Goal: Information Seeking & Learning: Compare options

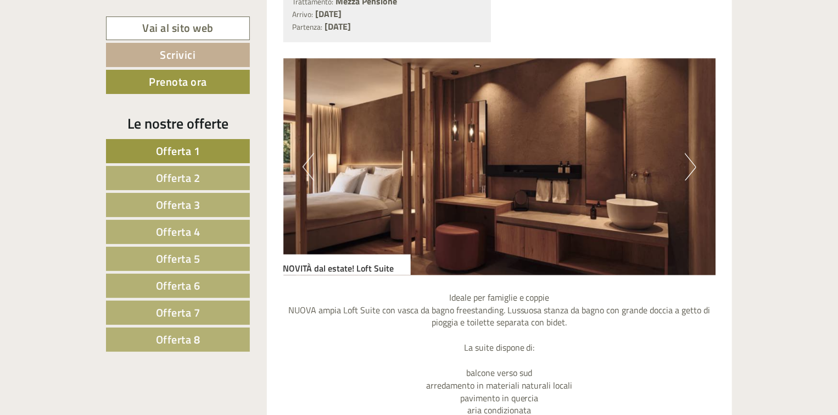
scroll to position [2887, 0]
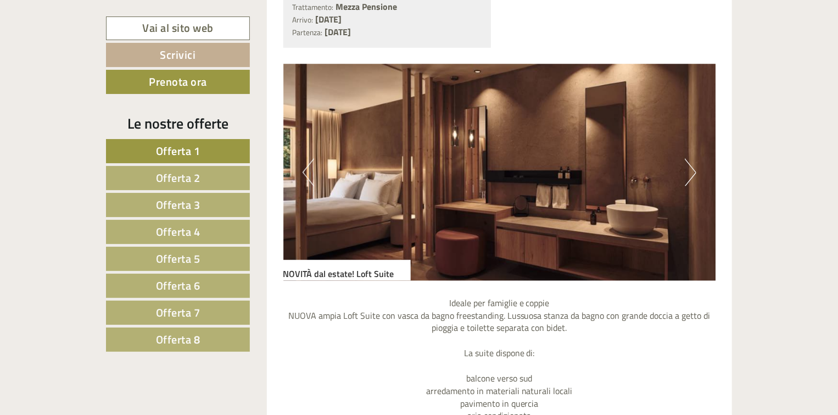
click at [692, 172] on button "Next" at bounding box center [691, 172] width 12 height 27
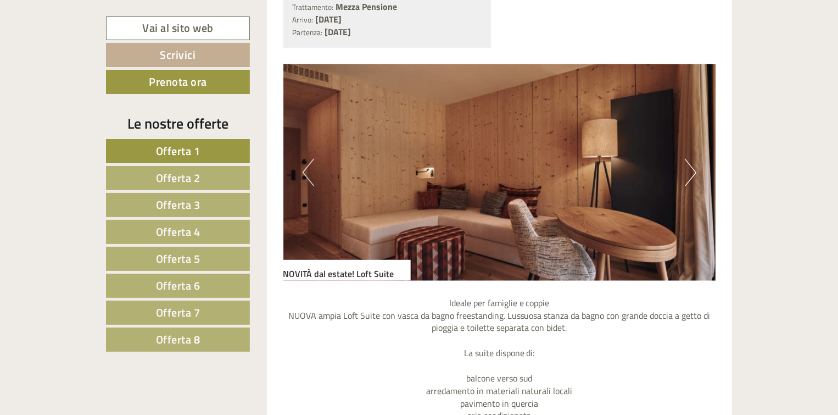
click at [165, 235] on span "Offerta 4" at bounding box center [178, 231] width 44 height 17
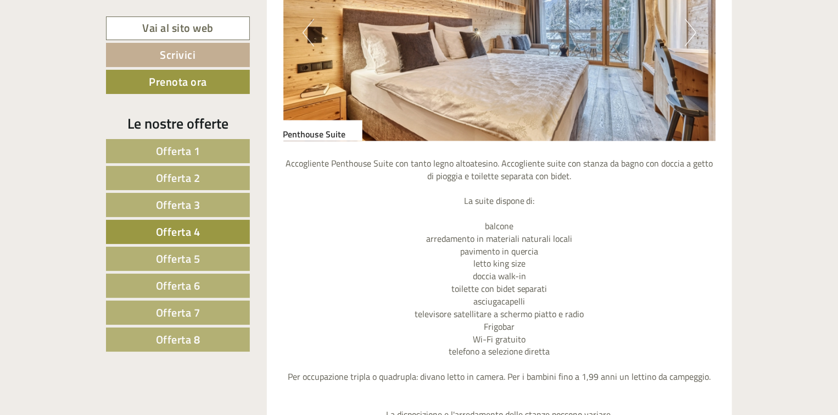
click at [183, 344] on span "Offerta 8" at bounding box center [178, 339] width 44 height 17
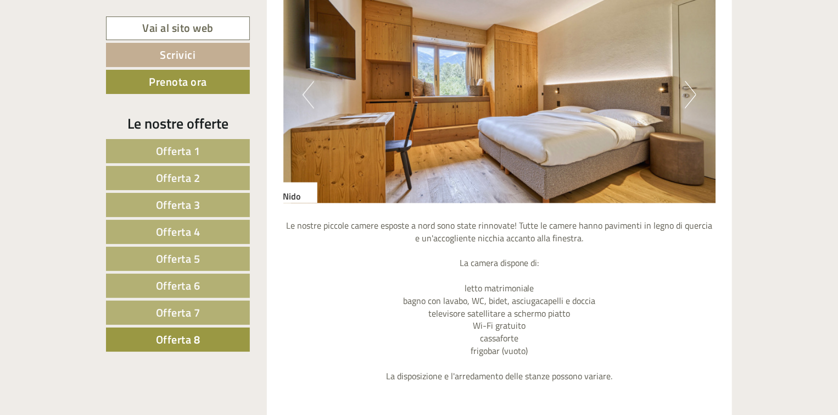
scroll to position [1024, 0]
click at [697, 91] on img at bounding box center [499, 95] width 433 height 216
click at [692, 88] on button "Next" at bounding box center [691, 94] width 12 height 27
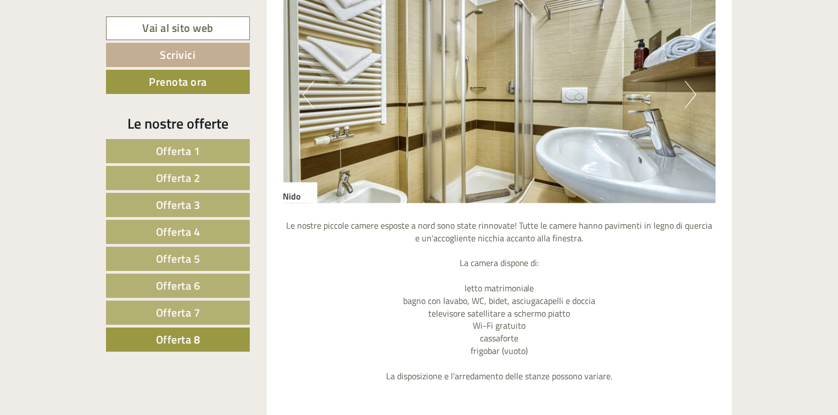
click at [692, 88] on button "Next" at bounding box center [691, 94] width 12 height 27
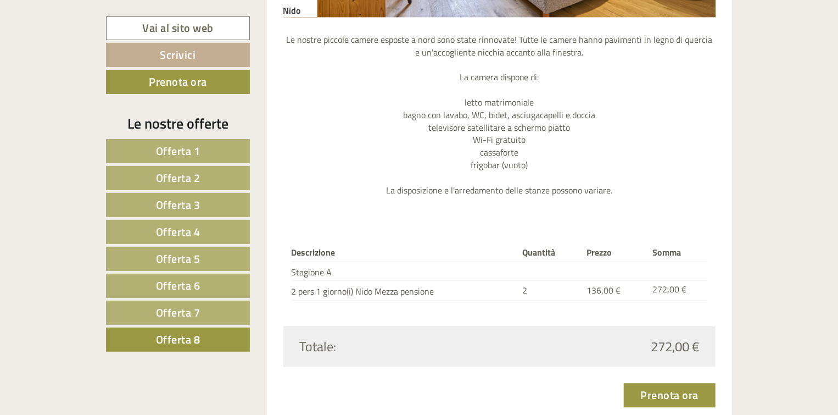
scroll to position [1211, 0]
click at [167, 314] on span "Offerta 7" at bounding box center [178, 312] width 44 height 17
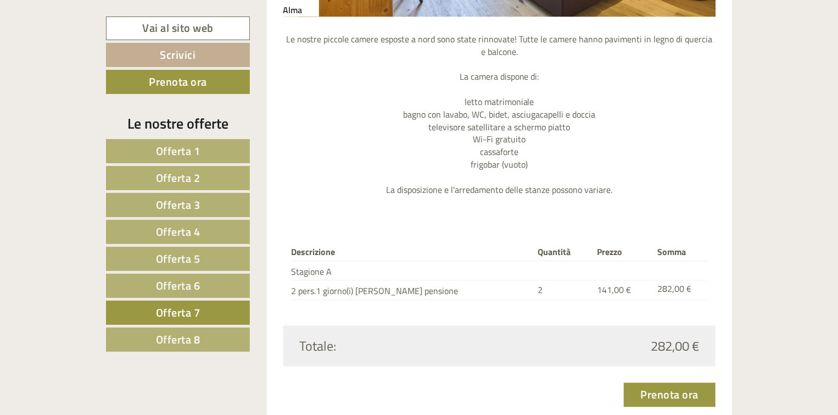
scroll to position [1149, 0]
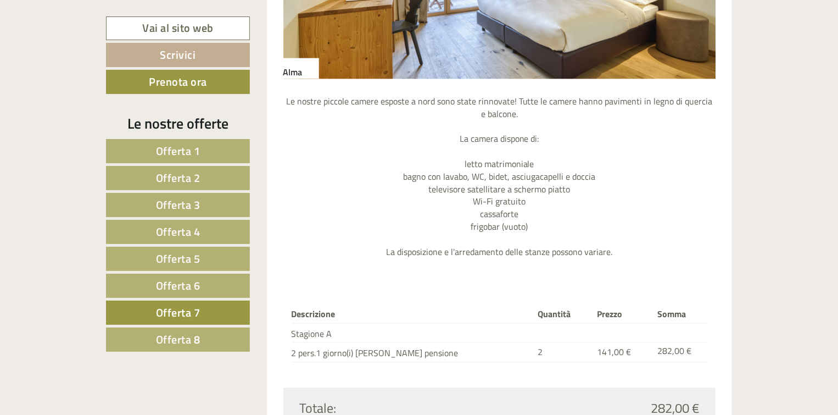
click at [163, 284] on span "Offerta 6" at bounding box center [178, 285] width 44 height 17
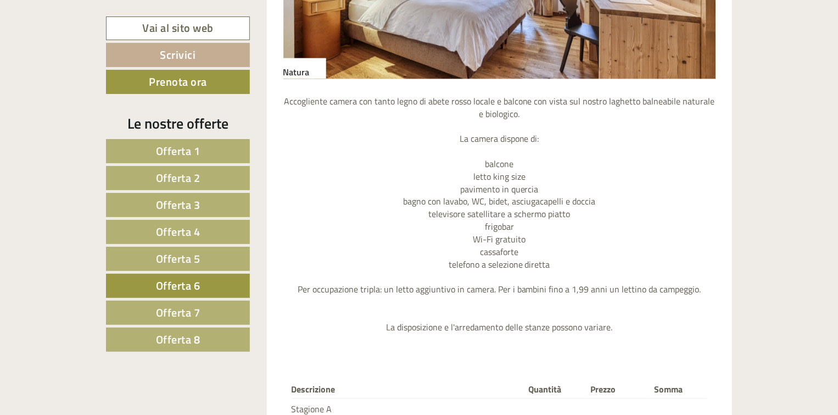
scroll to position [838, 0]
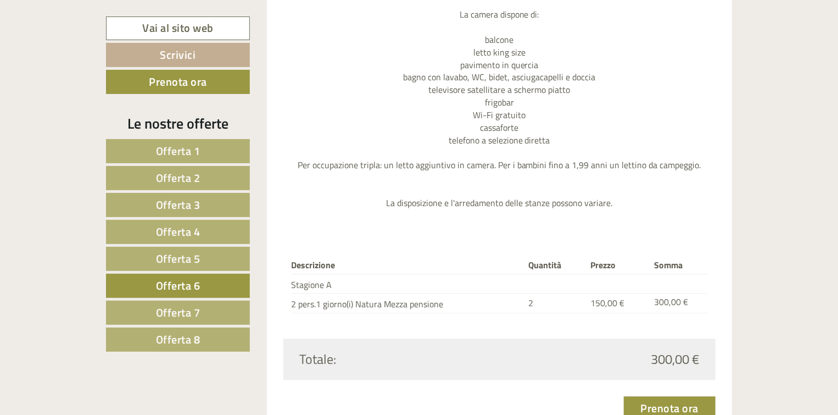
click at [181, 334] on span "Offerta 8" at bounding box center [178, 339] width 44 height 17
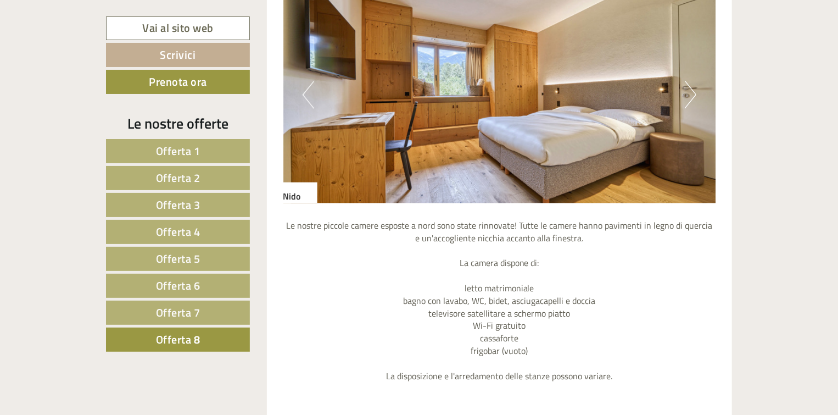
scroll to position [1024, 0]
click at [693, 88] on button "Next" at bounding box center [691, 94] width 12 height 27
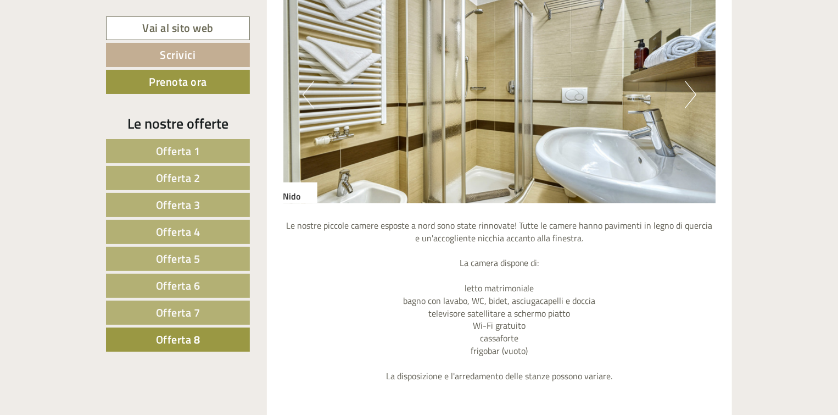
click at [693, 88] on button "Next" at bounding box center [691, 94] width 12 height 27
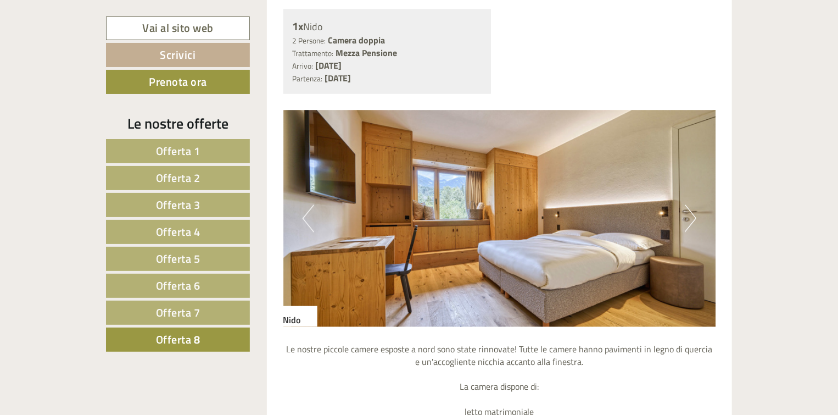
scroll to position [900, 0]
click at [687, 216] on button "Next" at bounding box center [691, 218] width 12 height 27
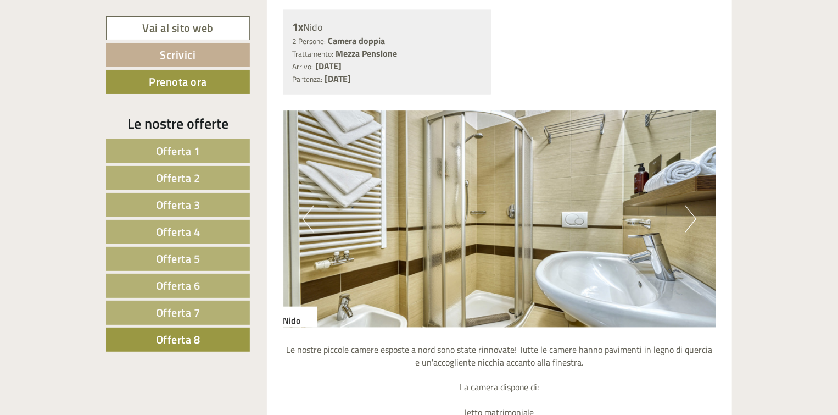
click at [687, 216] on button "Next" at bounding box center [691, 218] width 12 height 27
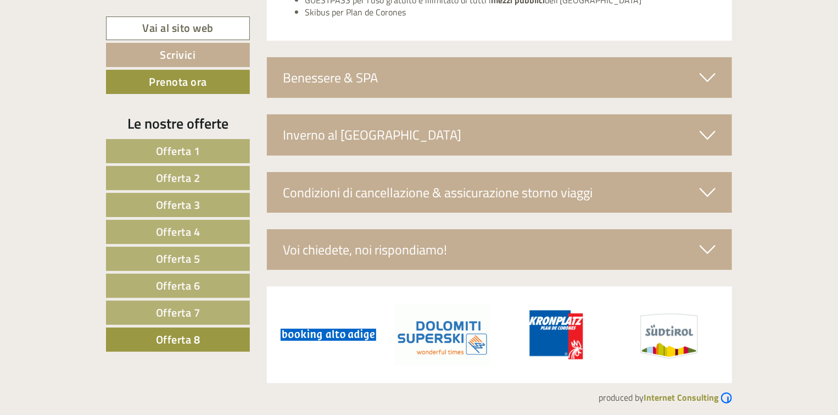
scroll to position [1931, 0]
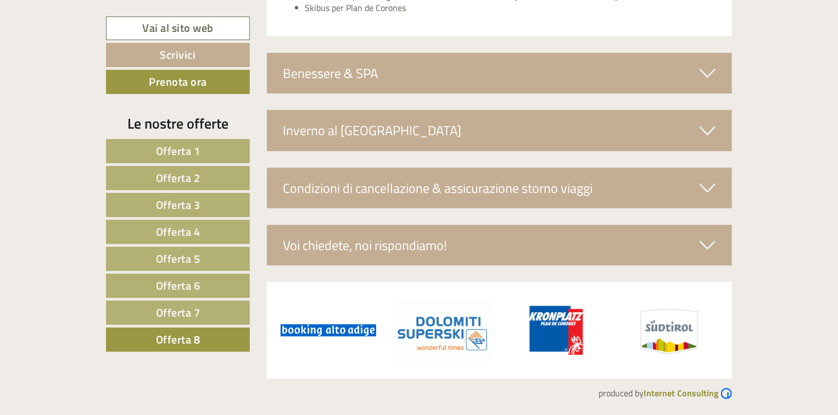
click at [702, 71] on icon at bounding box center [708, 73] width 16 height 19
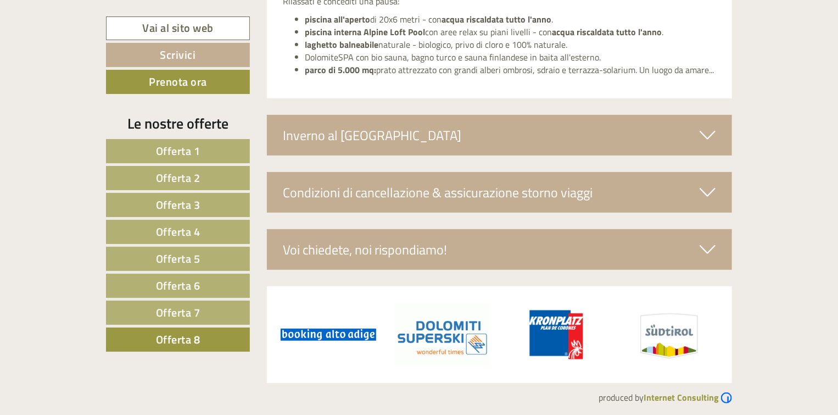
scroll to position [2318, 0]
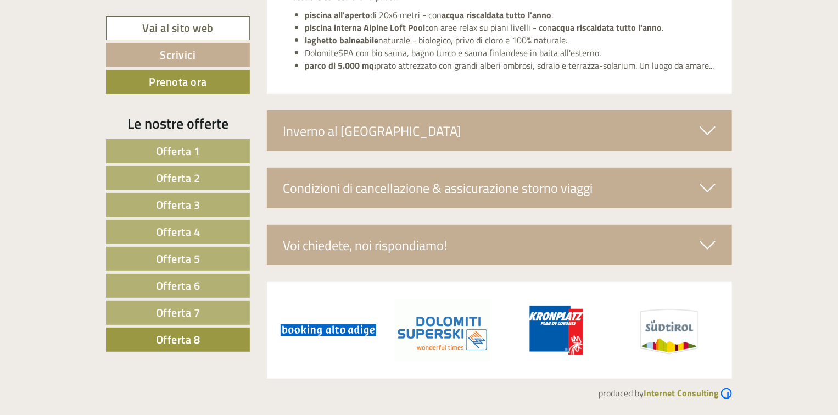
click at [703, 125] on icon at bounding box center [708, 130] width 16 height 19
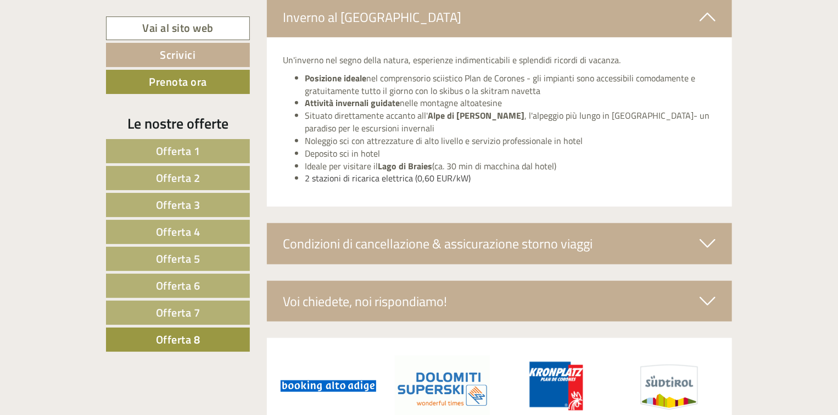
scroll to position [2442, 0]
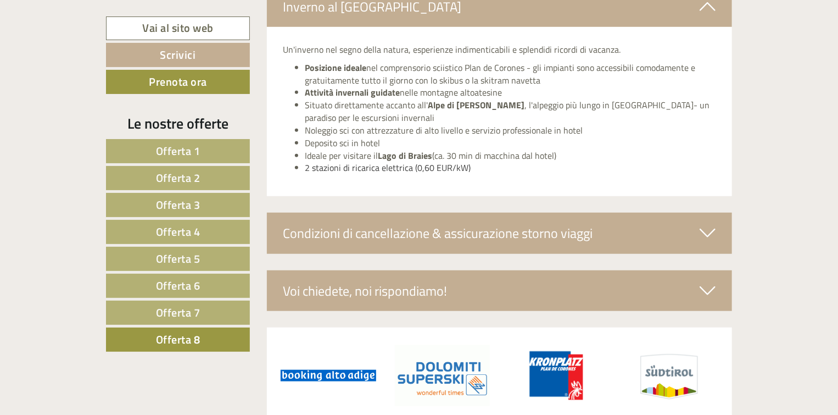
click at [710, 228] on icon at bounding box center [708, 233] width 16 height 19
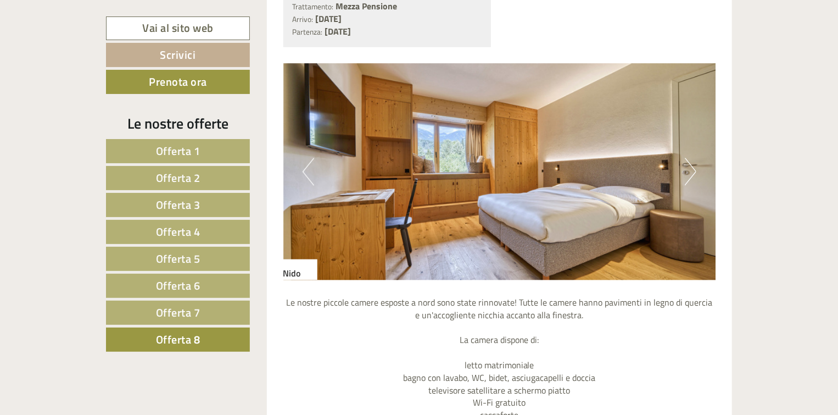
scroll to position [947, 0]
click at [684, 172] on img at bounding box center [499, 172] width 433 height 216
click at [188, 151] on span "Offerta 1" at bounding box center [178, 150] width 44 height 17
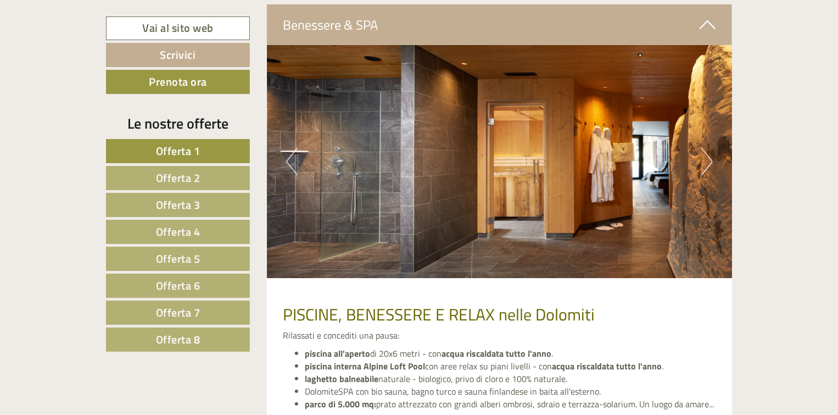
scroll to position [2144, 0]
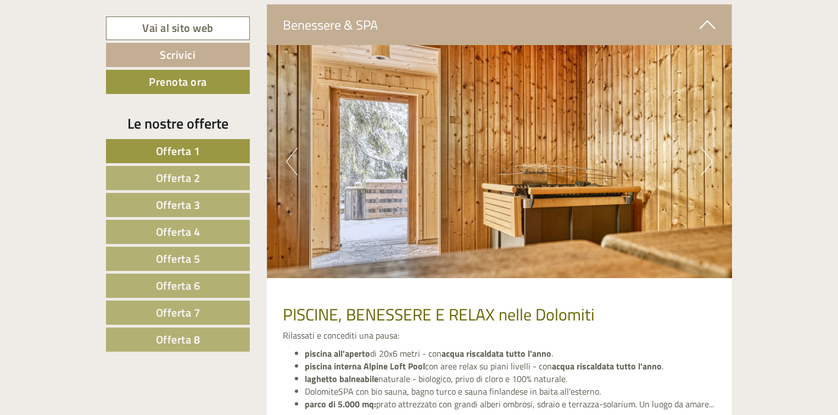
click at [706, 153] on button "Next" at bounding box center [707, 161] width 12 height 27
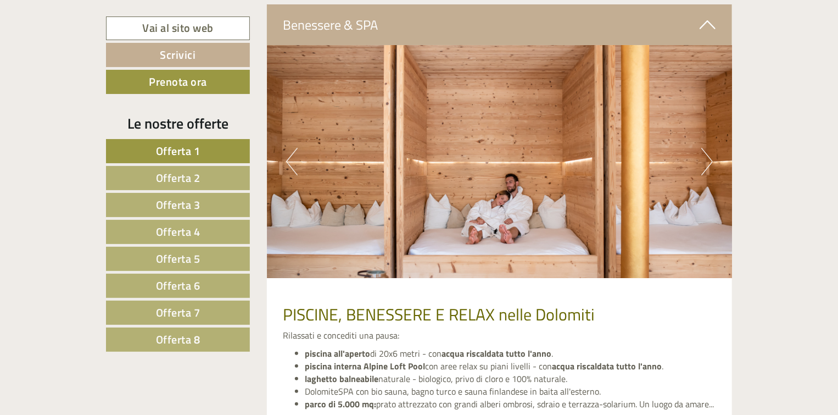
click at [706, 153] on button "Next" at bounding box center [707, 161] width 12 height 27
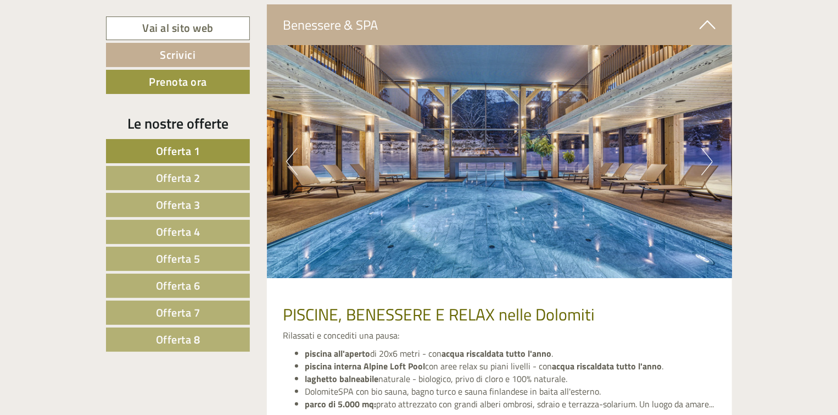
click at [706, 153] on button "Next" at bounding box center [707, 161] width 12 height 27
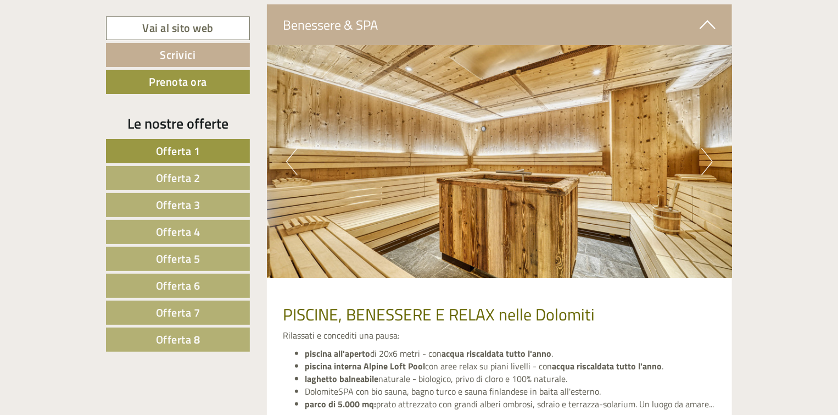
click at [706, 153] on button "Next" at bounding box center [707, 161] width 12 height 27
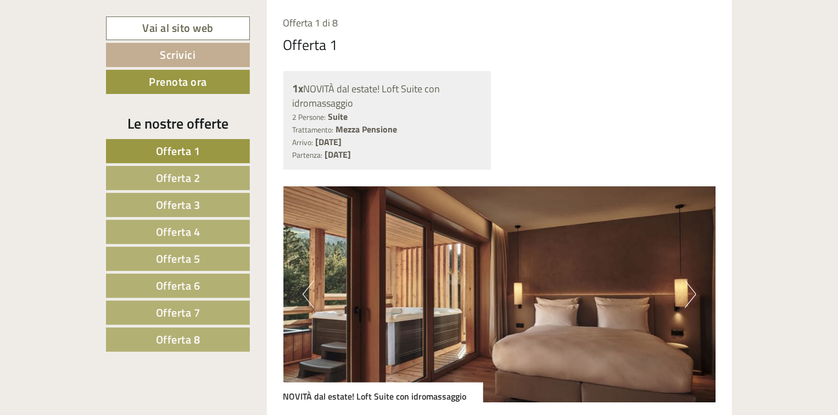
scroll to position [838, 0]
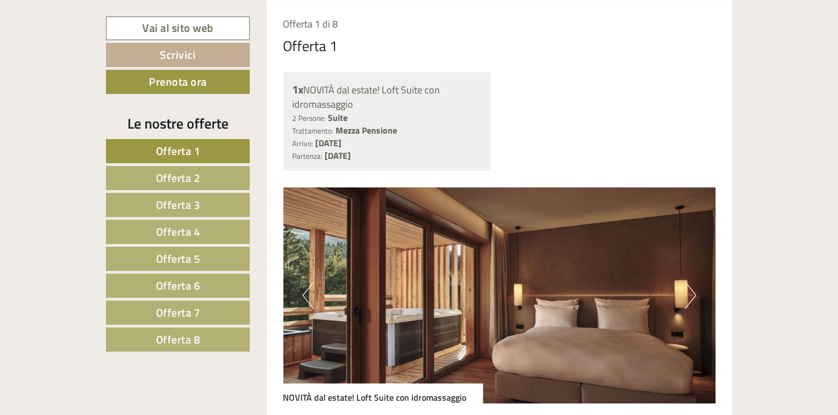
click at [692, 308] on button "Next" at bounding box center [691, 295] width 12 height 27
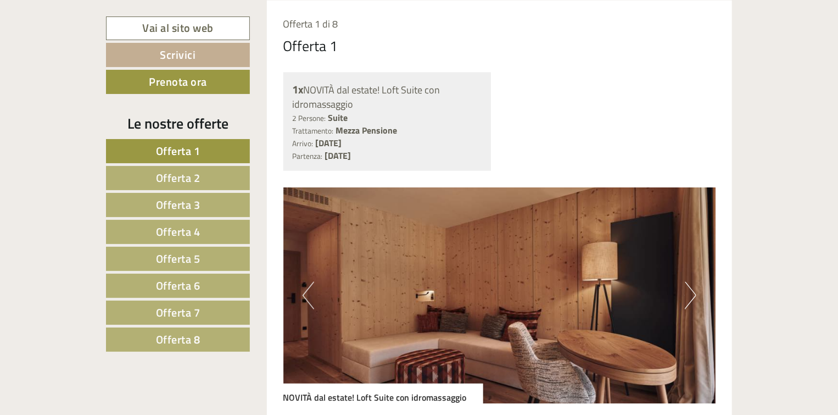
click at [692, 292] on button "Next" at bounding box center [691, 295] width 12 height 27
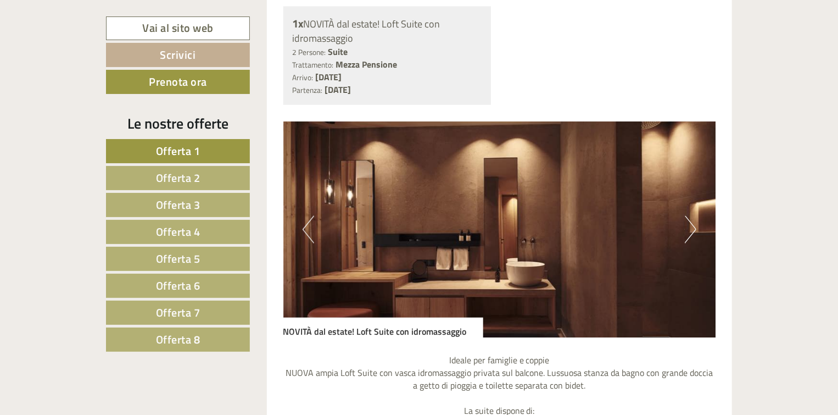
scroll to position [900, 0]
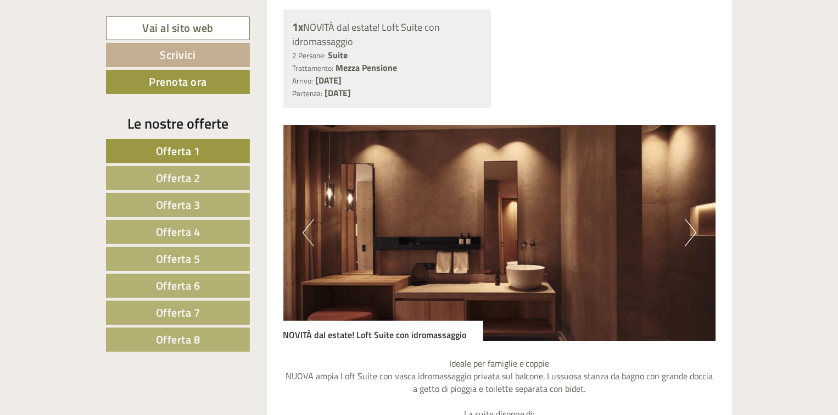
click at [689, 221] on button "Next" at bounding box center [691, 232] width 12 height 27
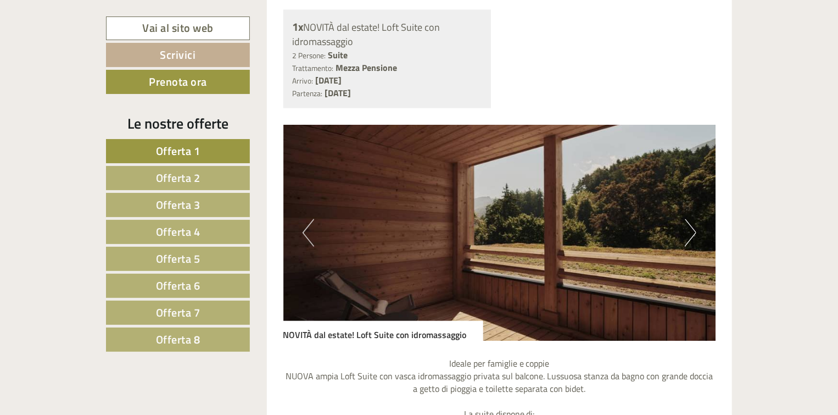
click at [689, 221] on button "Next" at bounding box center [691, 232] width 12 height 27
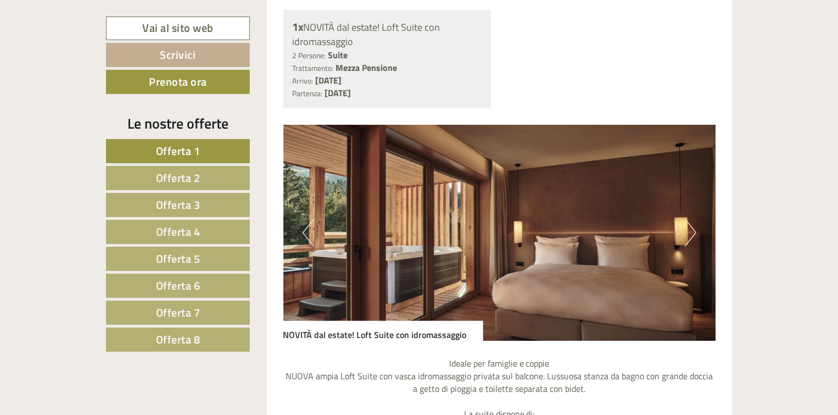
click at [166, 177] on span "Offerta 2" at bounding box center [178, 177] width 44 height 17
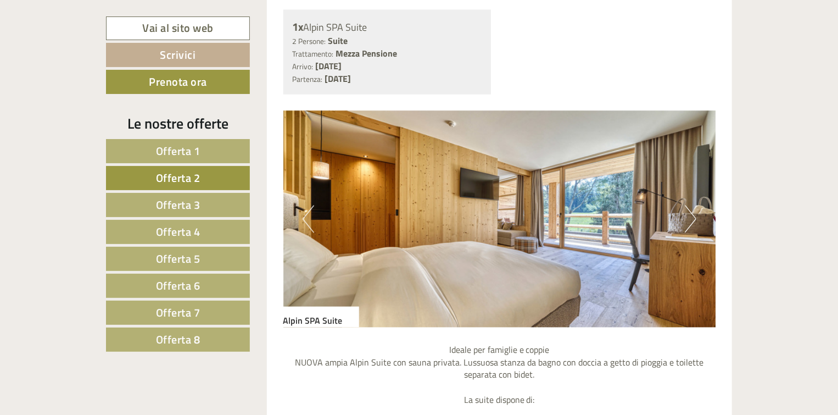
scroll to position [838, 0]
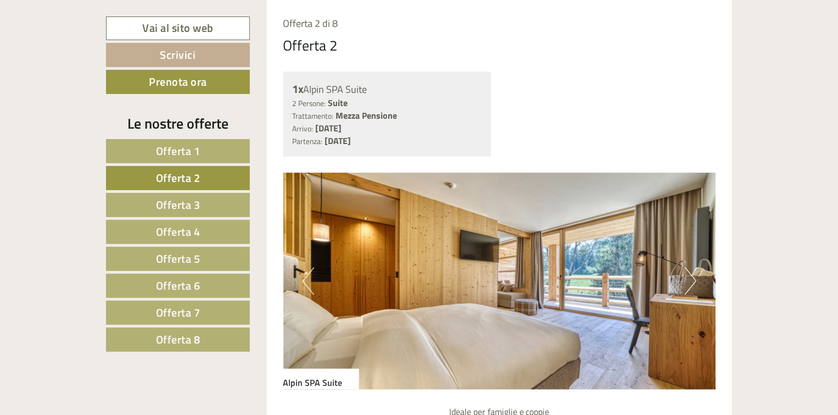
click at [691, 278] on button "Next" at bounding box center [691, 280] width 12 height 27
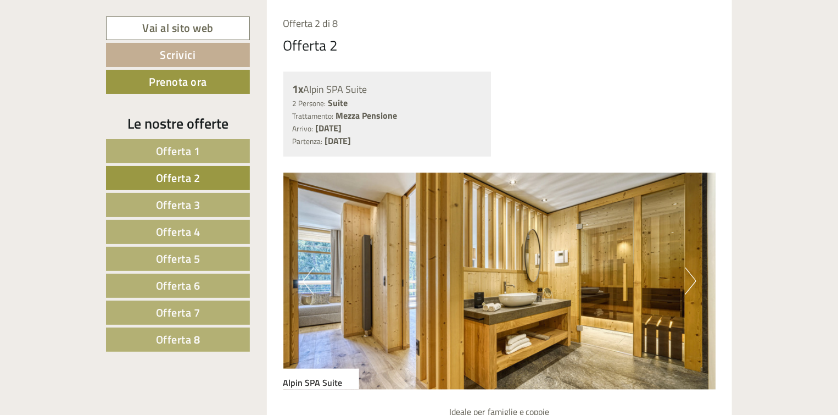
click at [691, 278] on button "Next" at bounding box center [691, 280] width 12 height 27
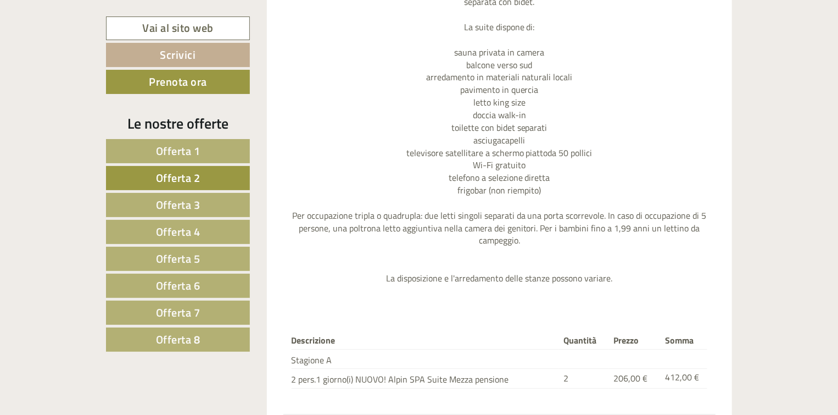
click at [176, 204] on span "Offerta 3" at bounding box center [178, 204] width 44 height 17
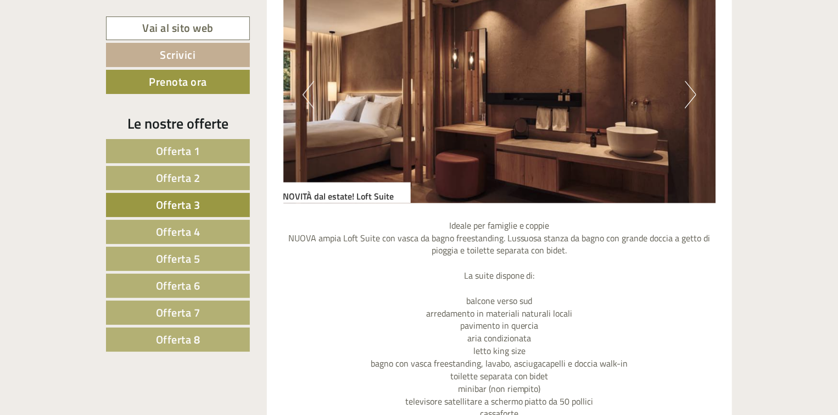
scroll to position [962, 0]
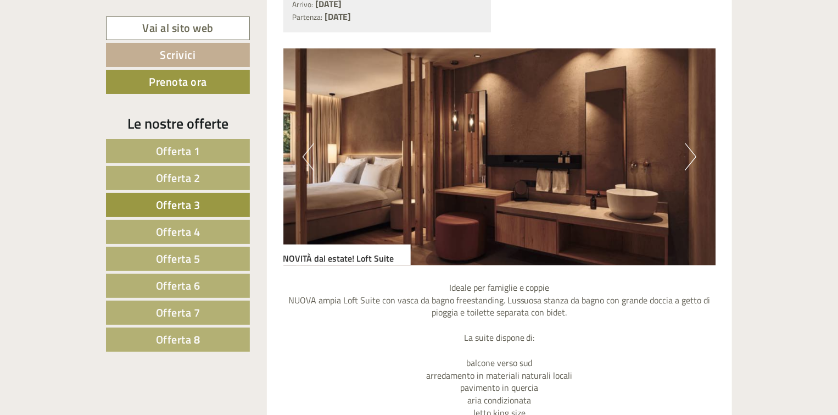
click at [686, 152] on button "Next" at bounding box center [691, 156] width 12 height 27
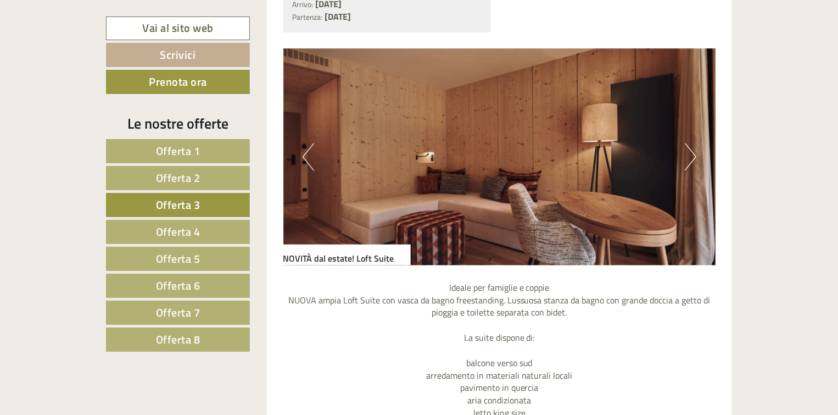
click at [686, 152] on button "Next" at bounding box center [691, 156] width 12 height 27
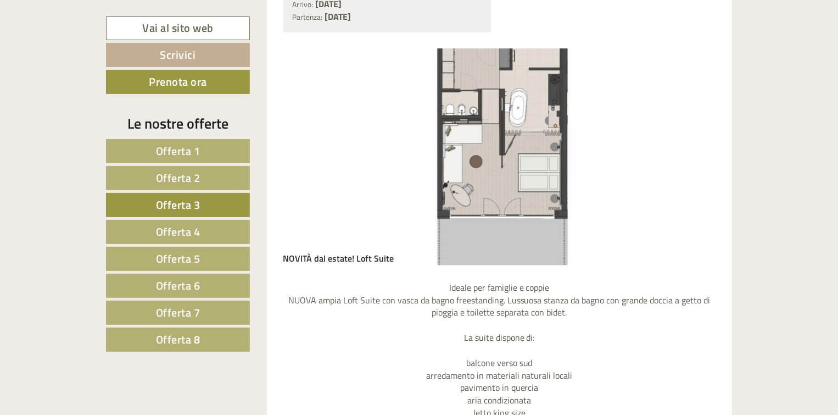
click at [182, 229] on span "Offerta 4" at bounding box center [178, 231] width 44 height 17
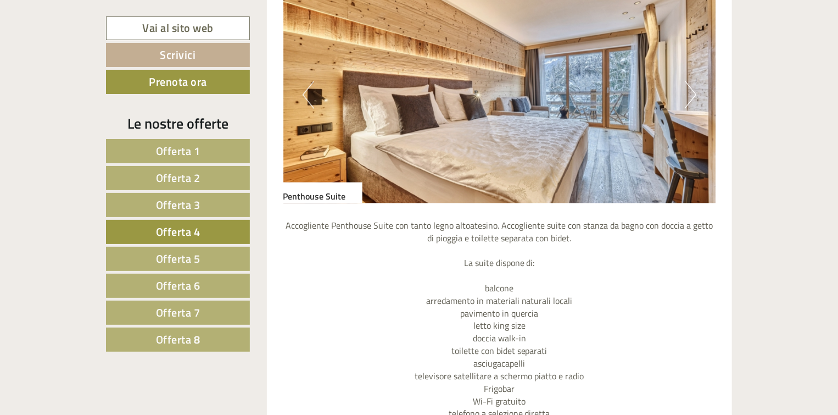
scroll to position [1024, 0]
click at [694, 89] on button "Next" at bounding box center [691, 94] width 12 height 27
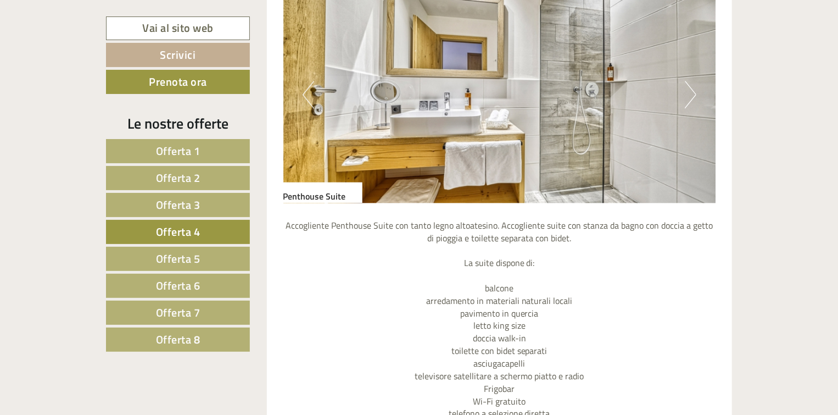
click at [694, 89] on button "Next" at bounding box center [691, 94] width 12 height 27
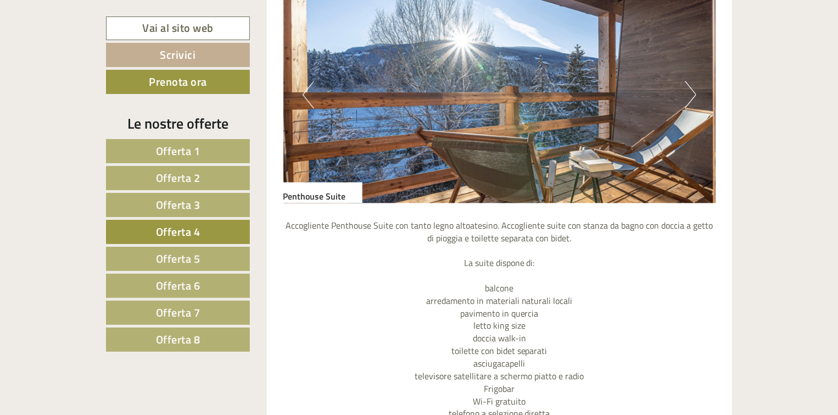
click at [694, 89] on button "Next" at bounding box center [691, 94] width 12 height 27
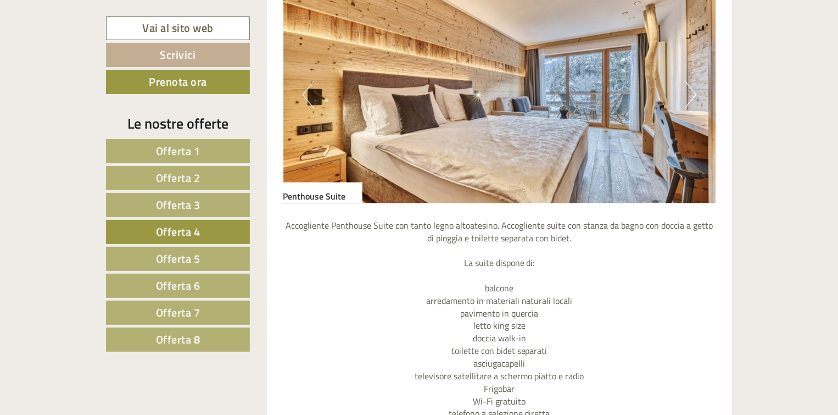
click at [168, 255] on span "Offerta 5" at bounding box center [178, 258] width 44 height 17
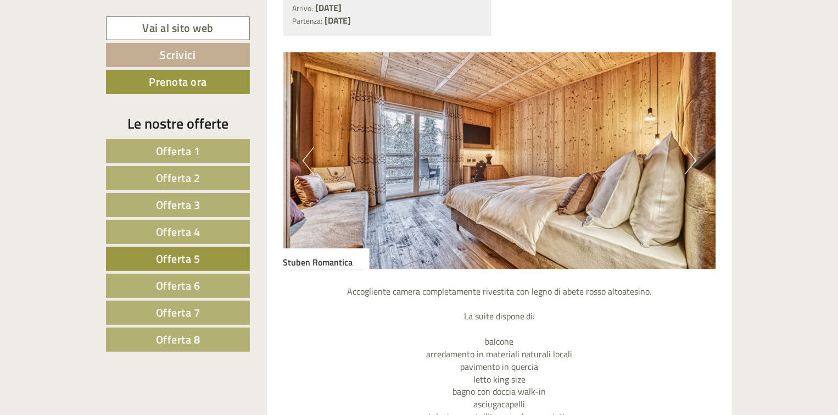
scroll to position [962, 0]
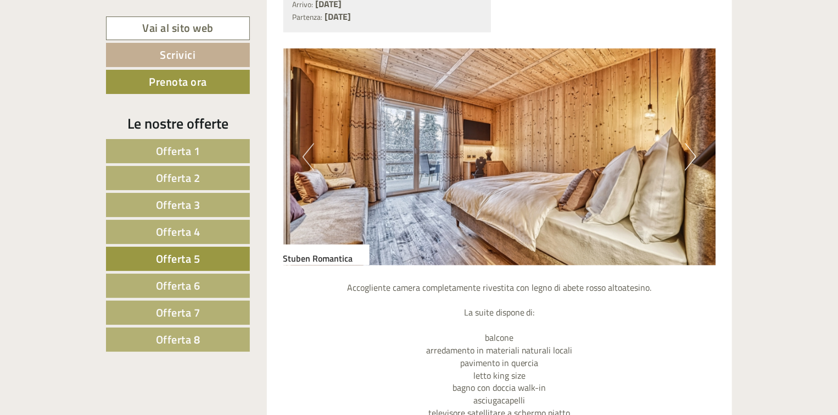
click at [695, 155] on button "Next" at bounding box center [691, 156] width 12 height 27
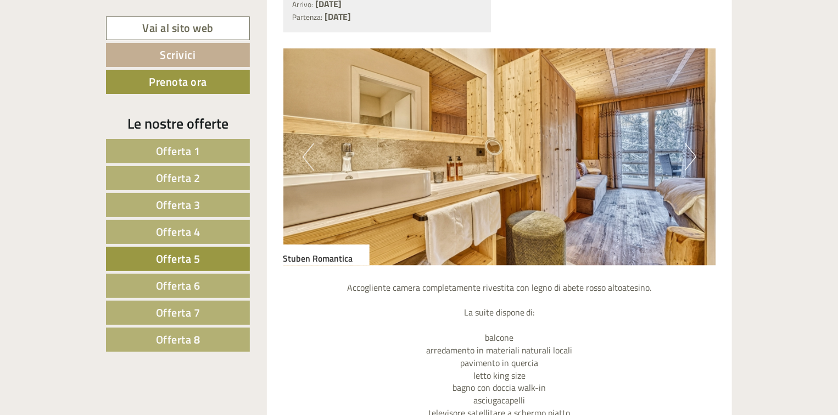
click at [695, 155] on button "Next" at bounding box center [691, 156] width 12 height 27
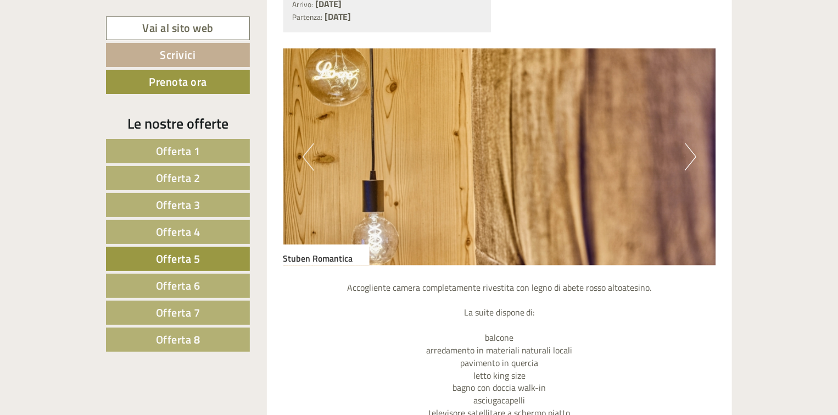
click at [694, 155] on button "Next" at bounding box center [691, 156] width 12 height 27
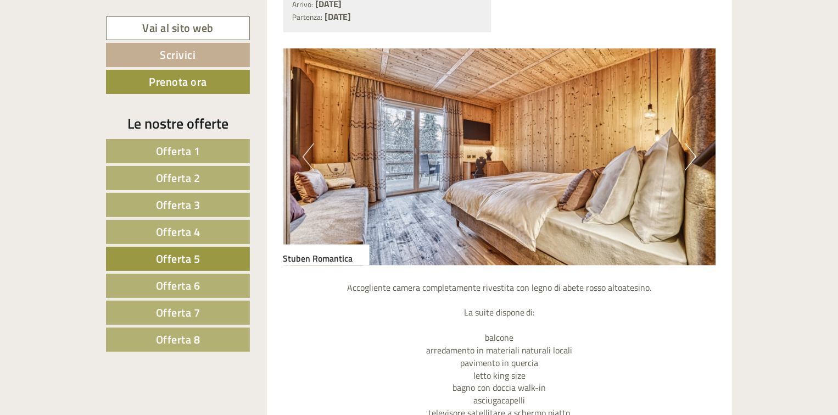
click at [156, 281] on span "Offerta 6" at bounding box center [178, 285] width 44 height 17
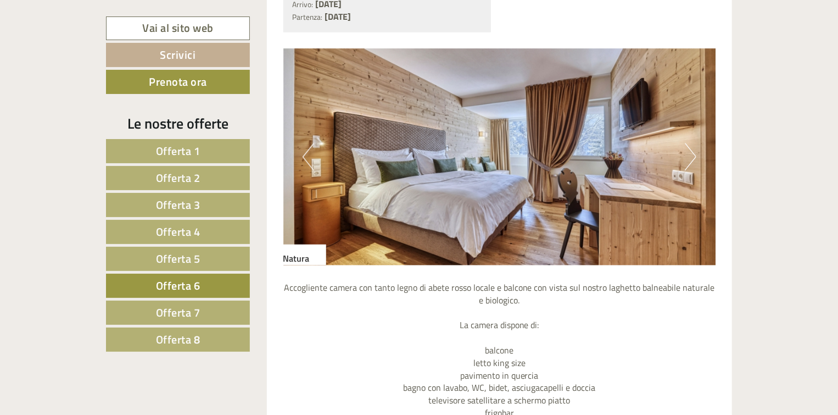
click at [694, 159] on button "Next" at bounding box center [691, 156] width 12 height 27
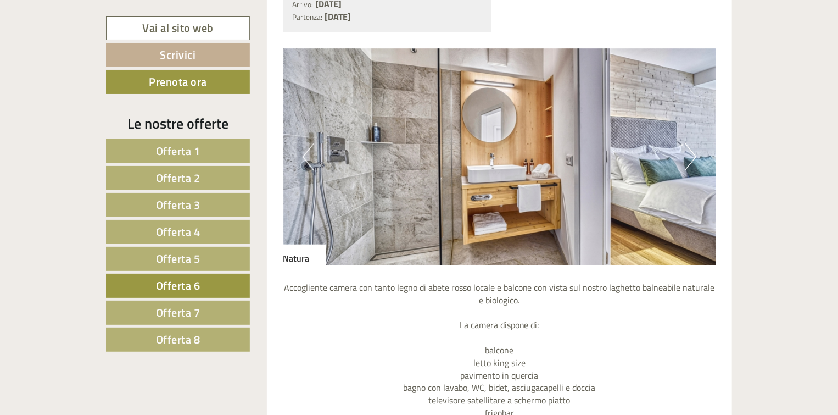
click at [694, 159] on button "Next" at bounding box center [691, 156] width 12 height 27
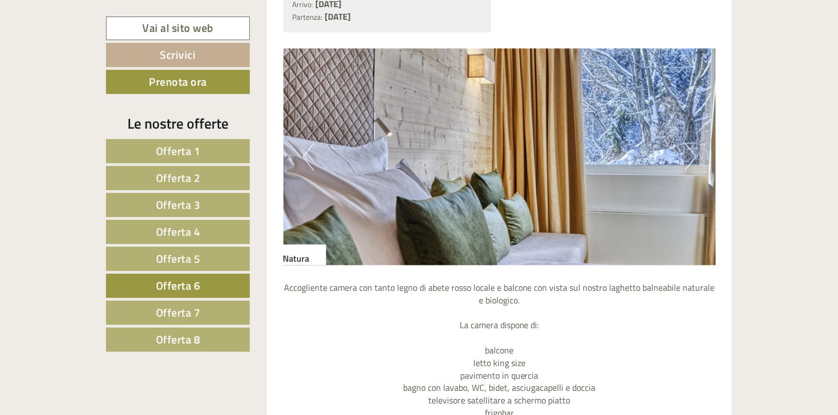
click at [694, 159] on button "Next" at bounding box center [691, 156] width 12 height 27
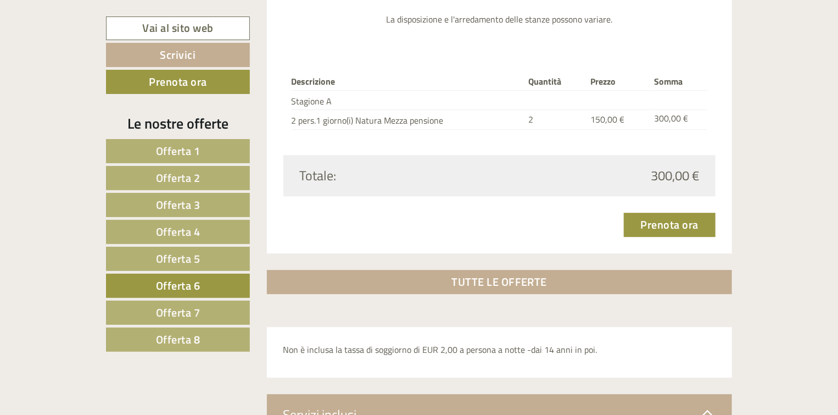
scroll to position [1460, 0]
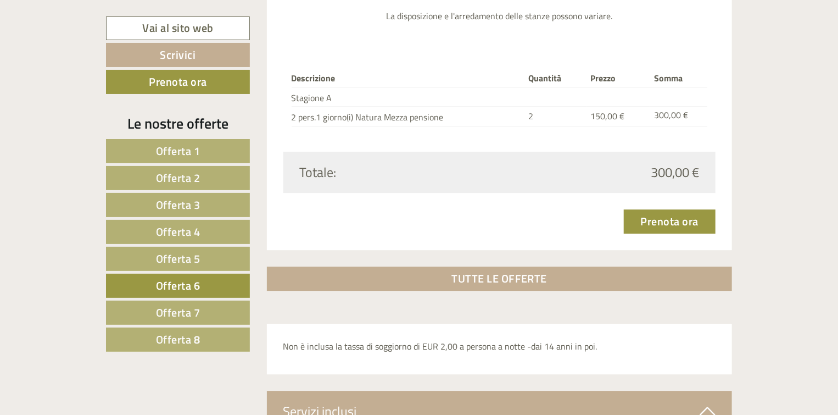
click at [171, 313] on span "Offerta 7" at bounding box center [178, 312] width 44 height 17
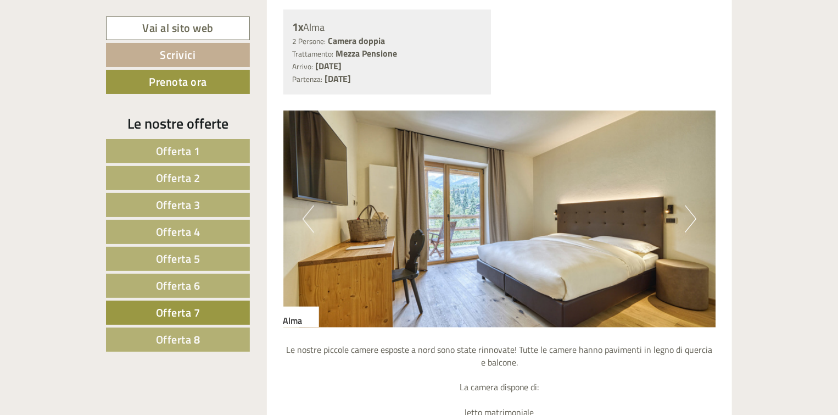
scroll to position [900, 0]
click at [690, 219] on button "Next" at bounding box center [691, 218] width 12 height 27
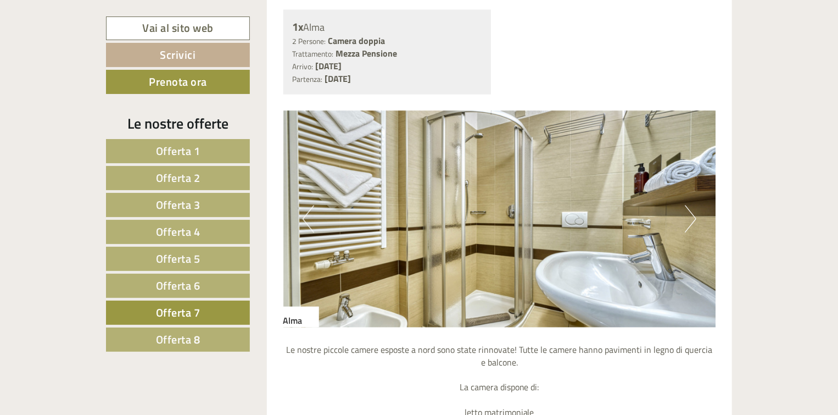
click at [690, 219] on button "Next" at bounding box center [691, 218] width 12 height 27
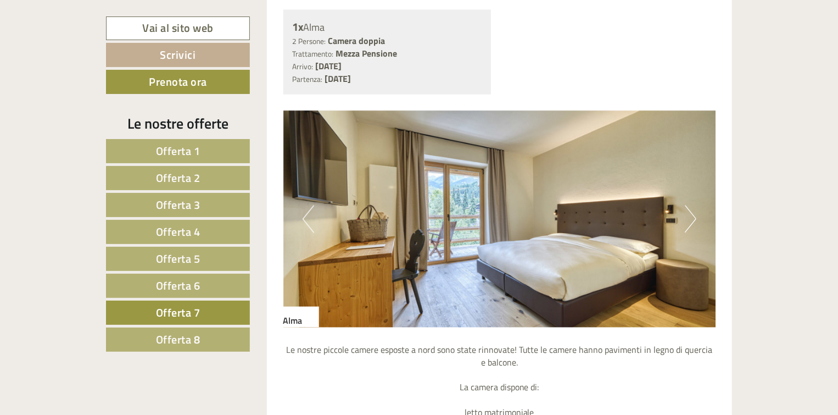
click at [690, 219] on button "Next" at bounding box center [691, 218] width 12 height 27
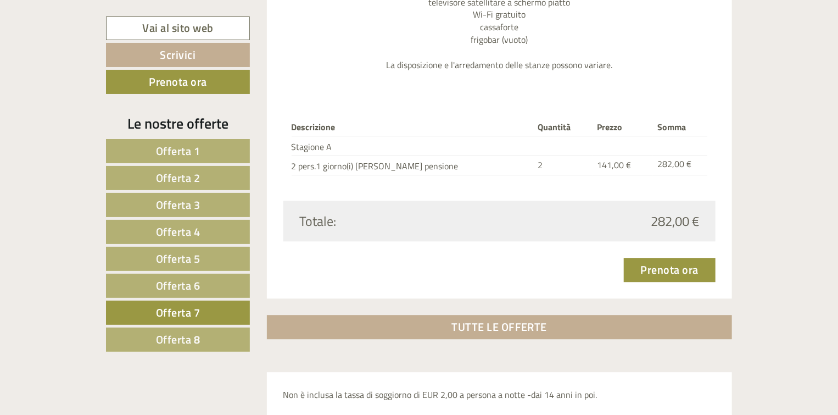
scroll to position [1336, 0]
click at [182, 336] on span "Offerta 8" at bounding box center [178, 339] width 44 height 17
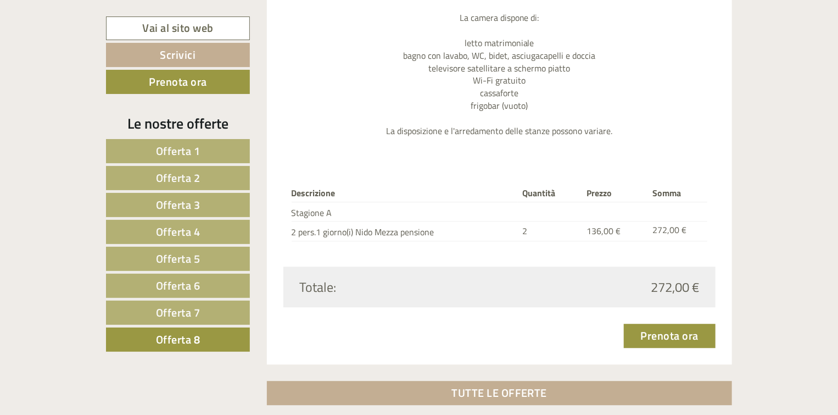
scroll to position [1273, 0]
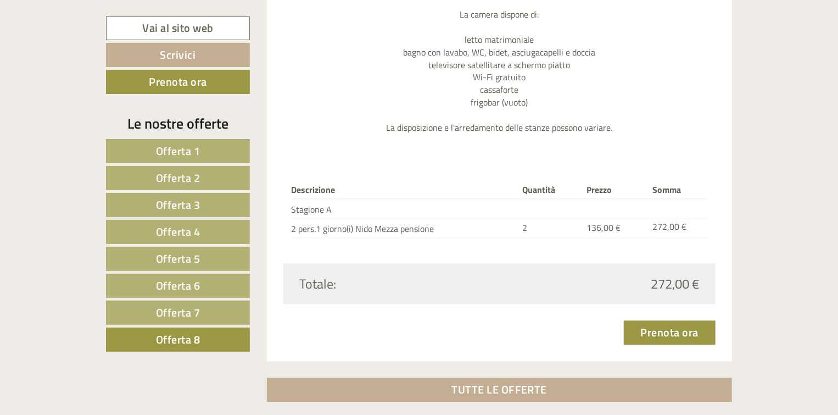
click at [173, 309] on span "Offerta 7" at bounding box center [178, 312] width 44 height 17
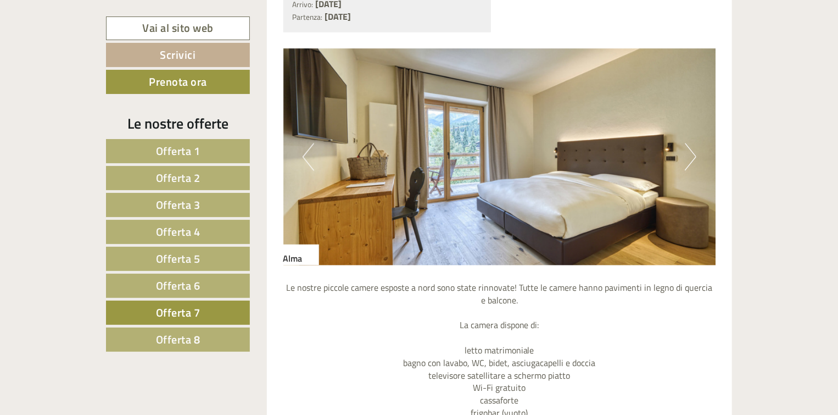
scroll to position [962, 0]
click at [696, 158] on button "Next" at bounding box center [691, 156] width 12 height 27
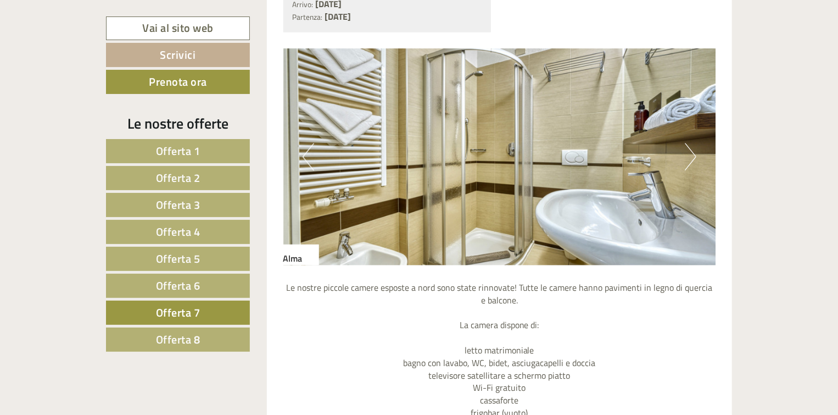
click at [696, 158] on button "Next" at bounding box center [691, 156] width 12 height 27
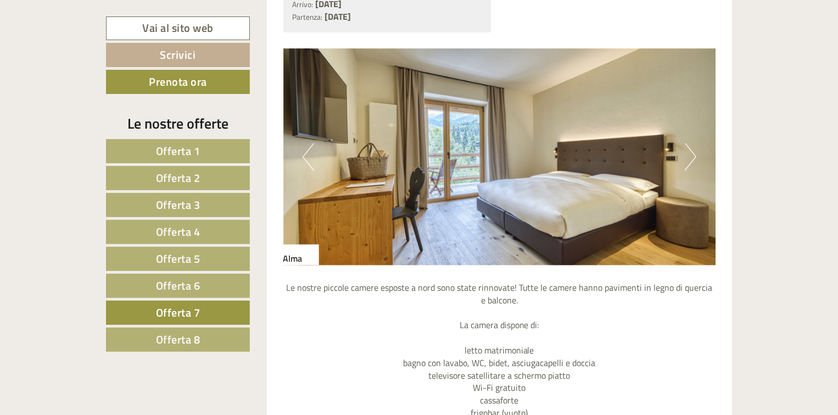
click at [696, 158] on button "Next" at bounding box center [691, 156] width 12 height 27
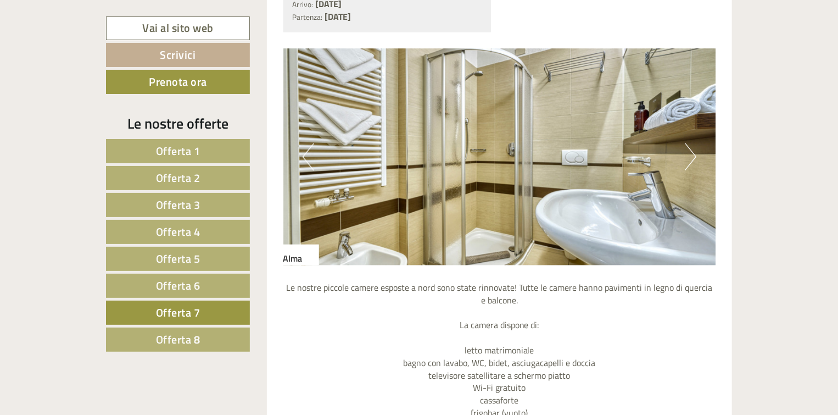
click at [696, 158] on button "Next" at bounding box center [691, 156] width 12 height 27
